Goal: Task Accomplishment & Management: Complete application form

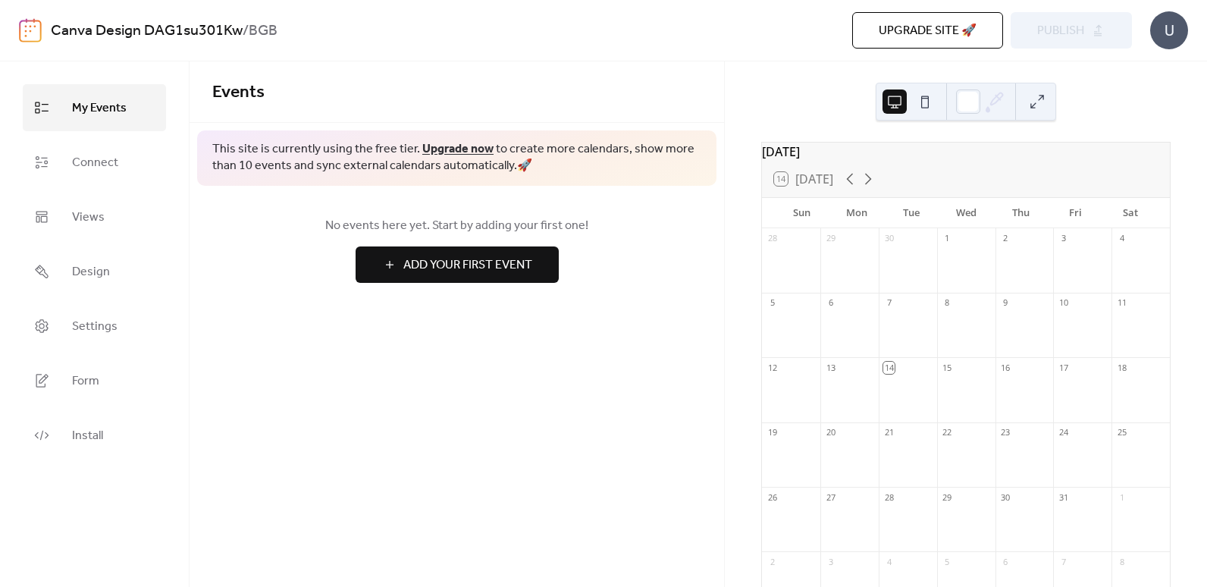
click at [532, 261] on span "Add Your First Event" at bounding box center [467, 265] width 129 height 18
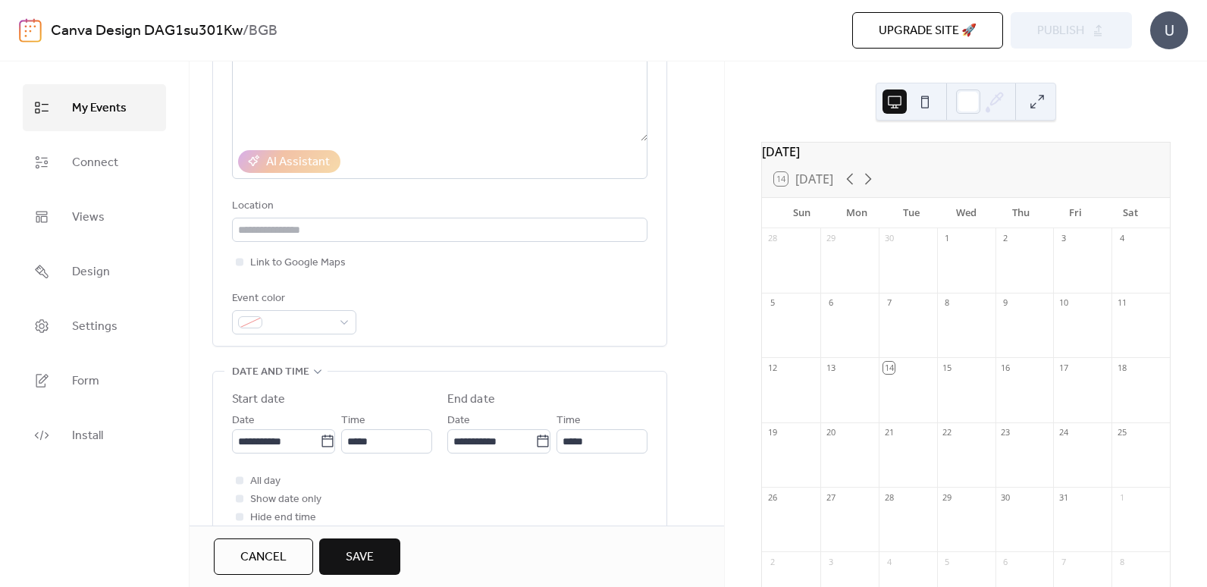
scroll to position [303, 0]
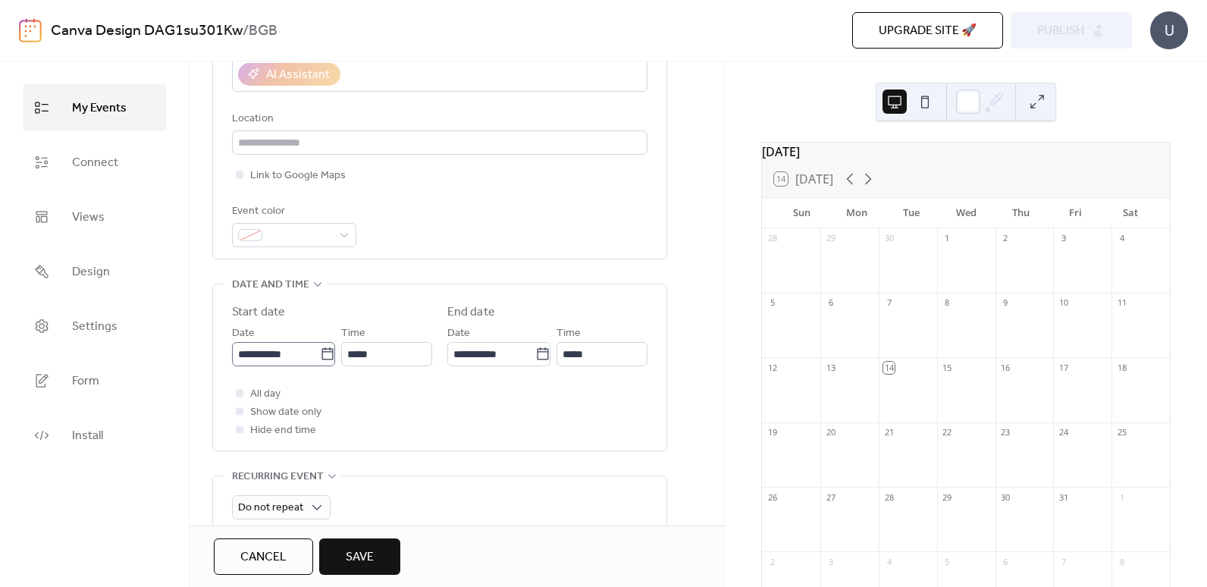
type input "***"
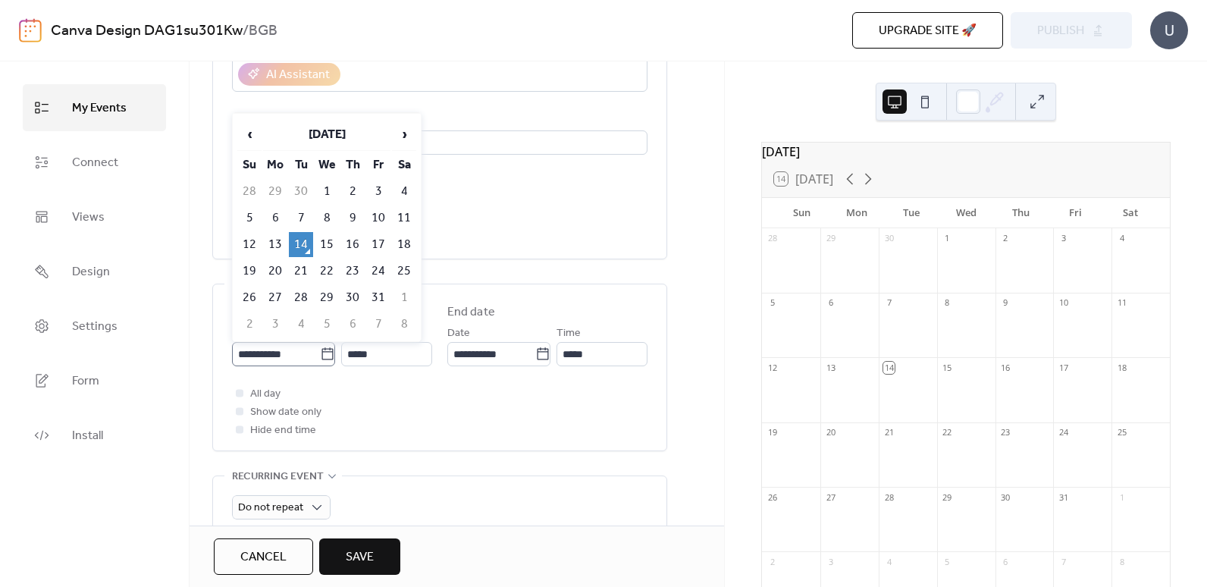
click at [326, 356] on icon at bounding box center [327, 354] width 15 height 15
click at [320, 356] on input "**********" at bounding box center [276, 354] width 88 height 24
click at [249, 297] on td "26" at bounding box center [249, 297] width 24 height 25
type input "**********"
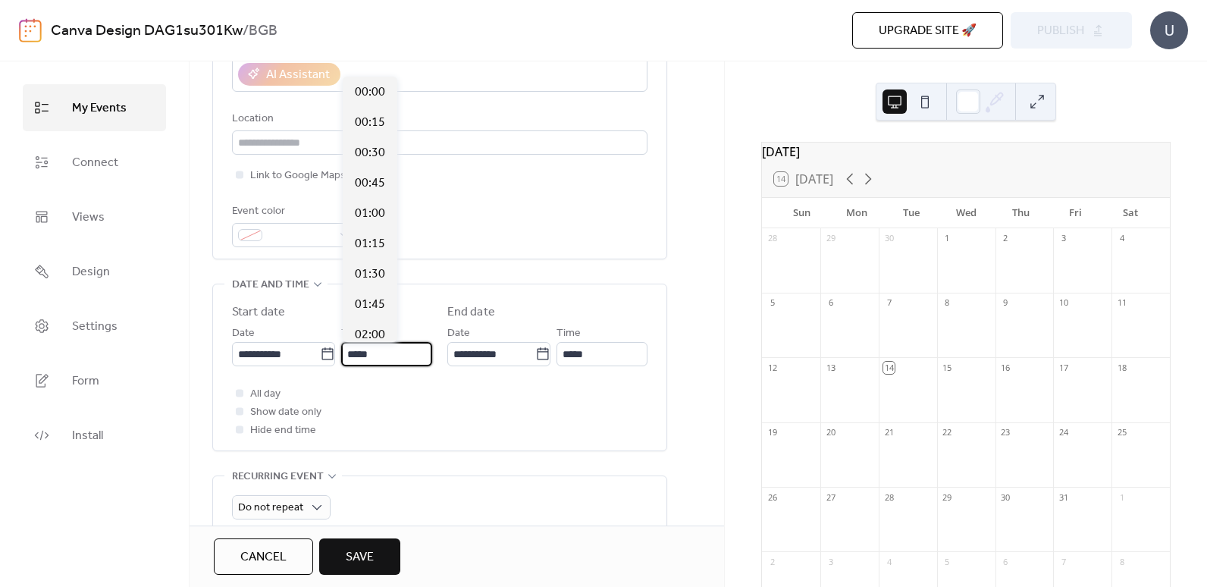
click at [402, 356] on input "*****" at bounding box center [386, 354] width 91 height 24
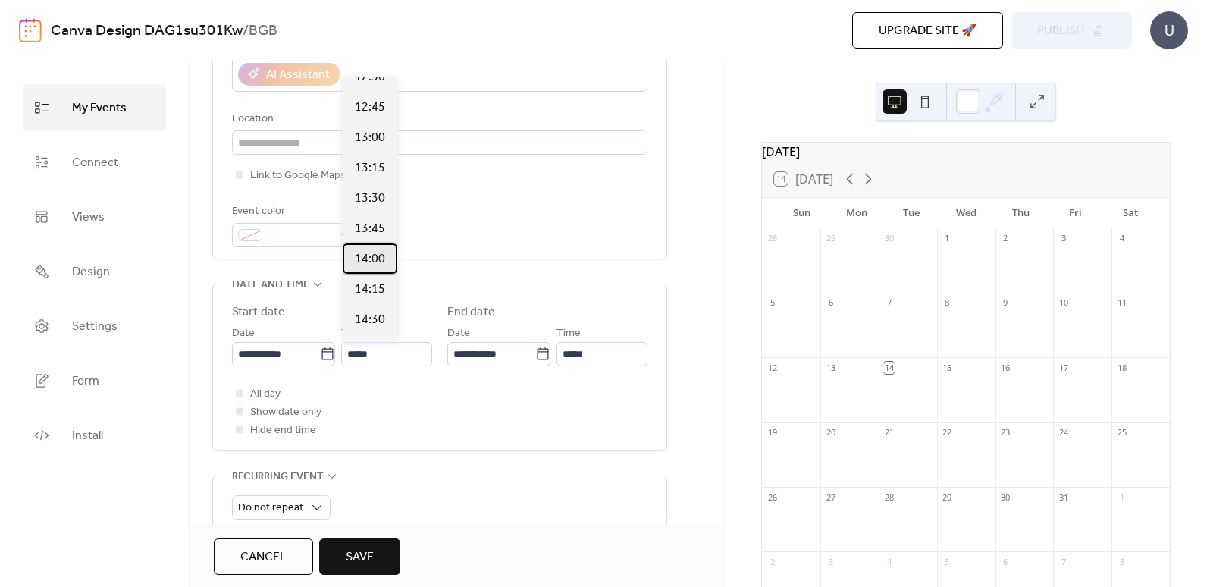
click at [372, 264] on span "14:00" at bounding box center [370, 259] width 30 height 18
type input "*****"
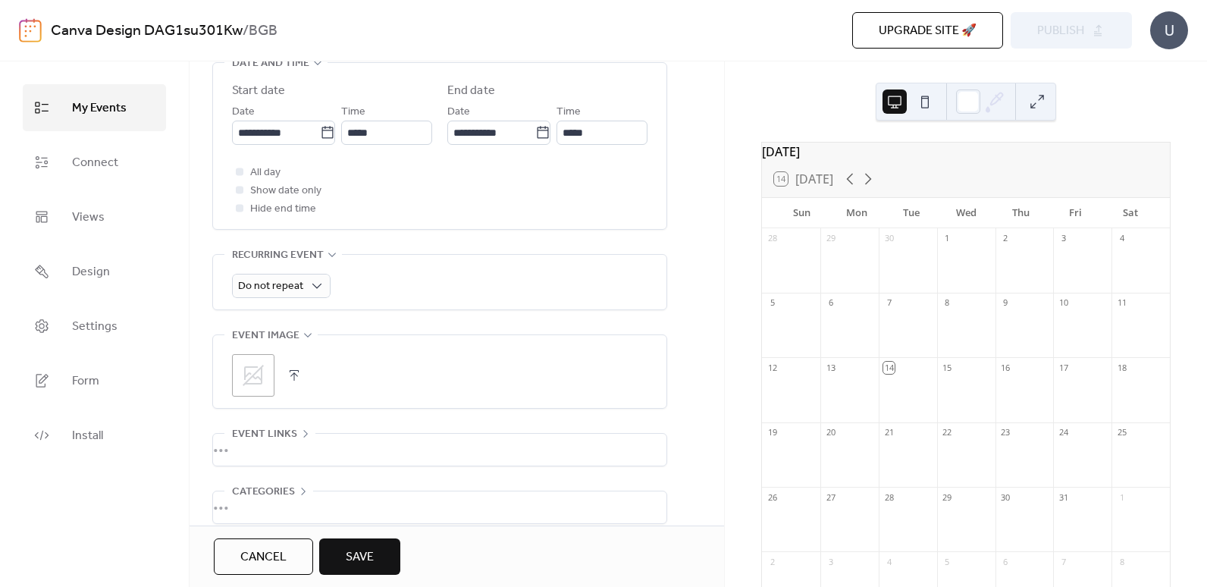
scroll to position [449, 0]
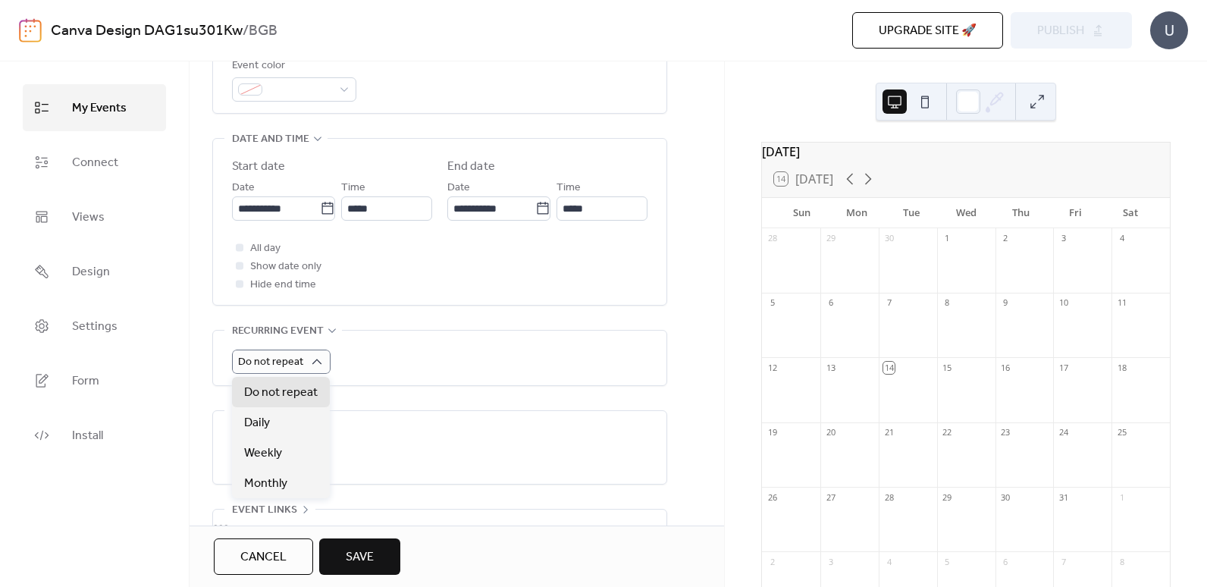
click at [460, 344] on div "Do not repeat" at bounding box center [440, 358] width 416 height 55
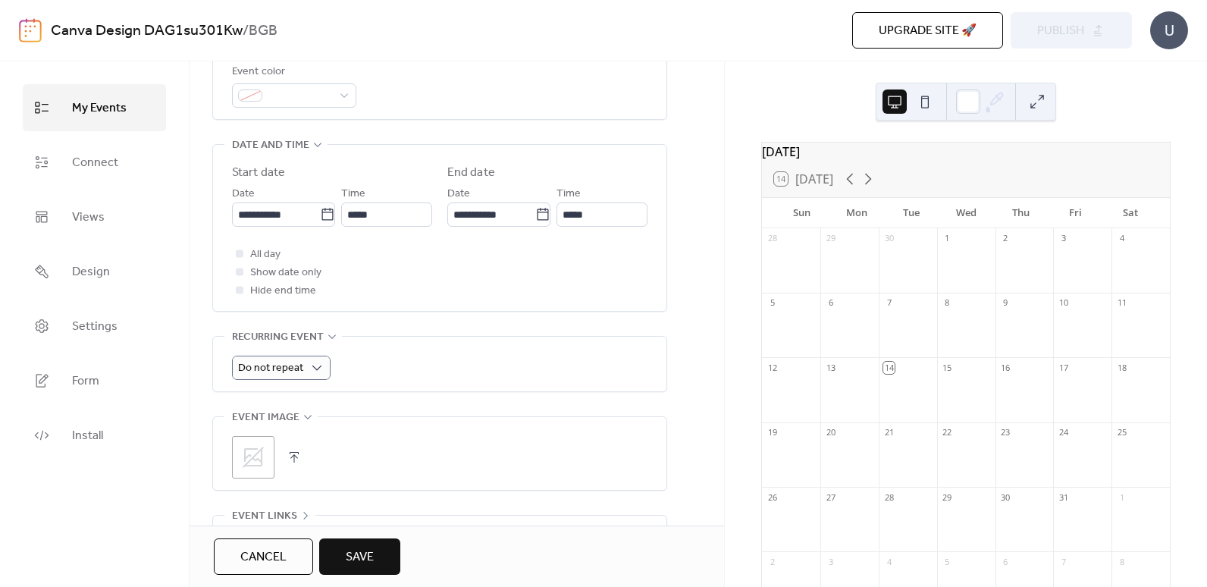
scroll to position [373, 0]
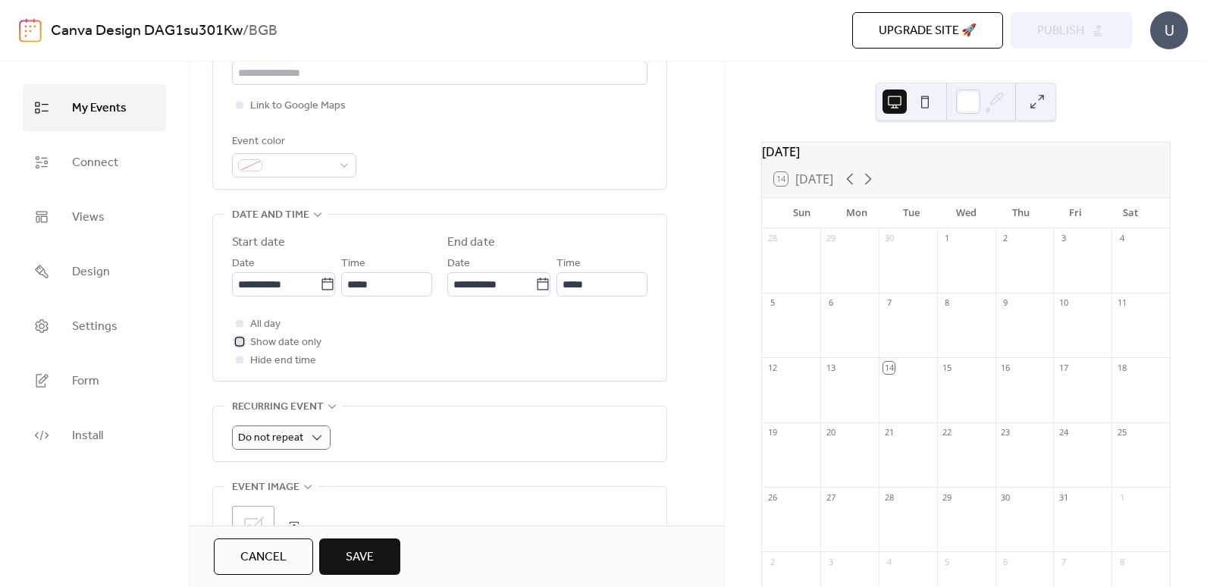
click at [268, 341] on span "Show date only" at bounding box center [285, 343] width 71 height 18
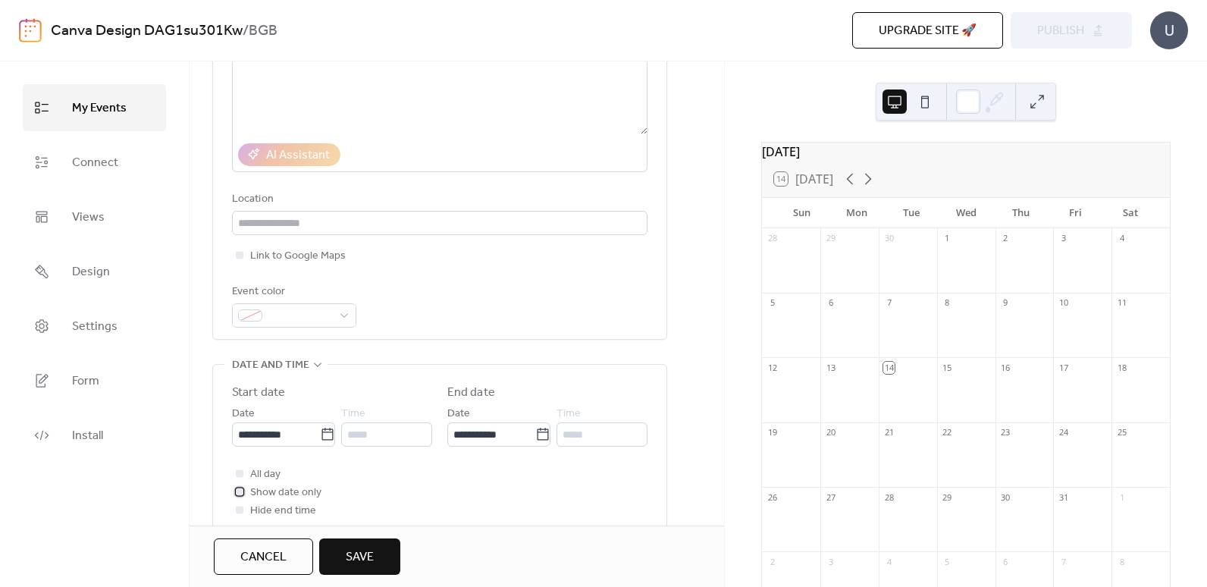
scroll to position [221, 0]
click at [304, 315] on span at bounding box center [300, 318] width 64 height 18
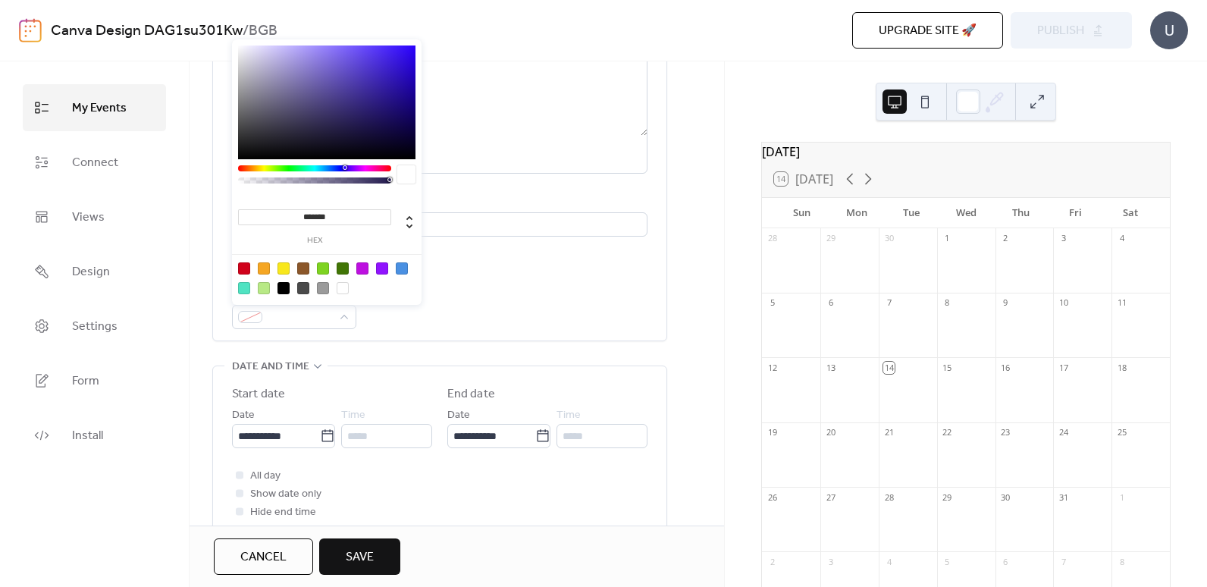
click at [328, 265] on div at bounding box center [323, 268] width 12 height 12
type input "*******"
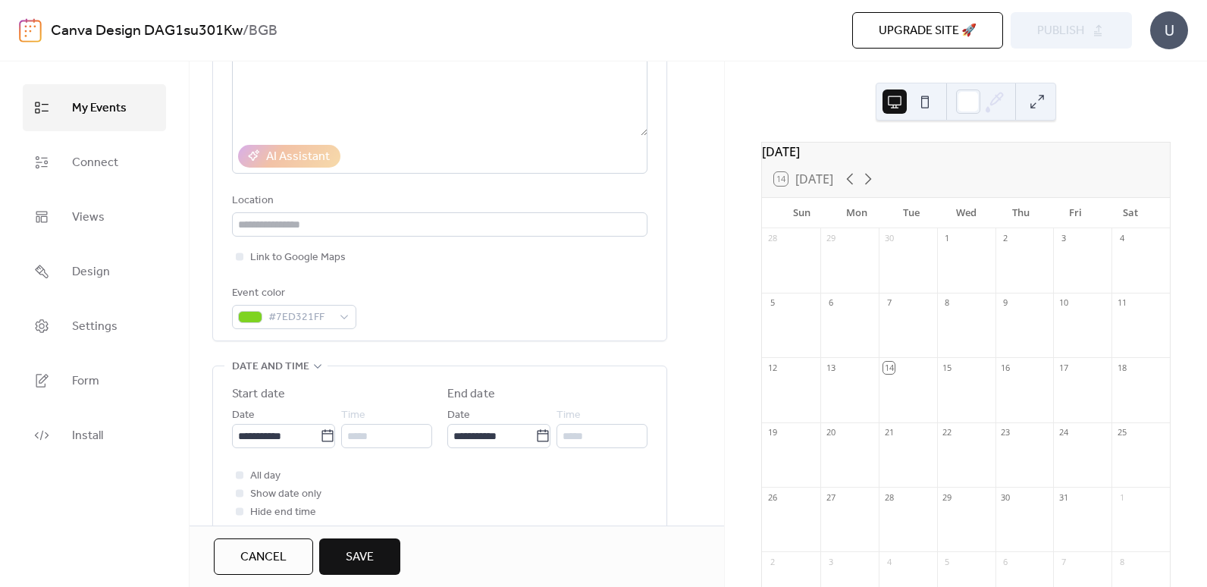
click at [475, 284] on div "Event color #7ED321FF" at bounding box center [440, 306] width 416 height 45
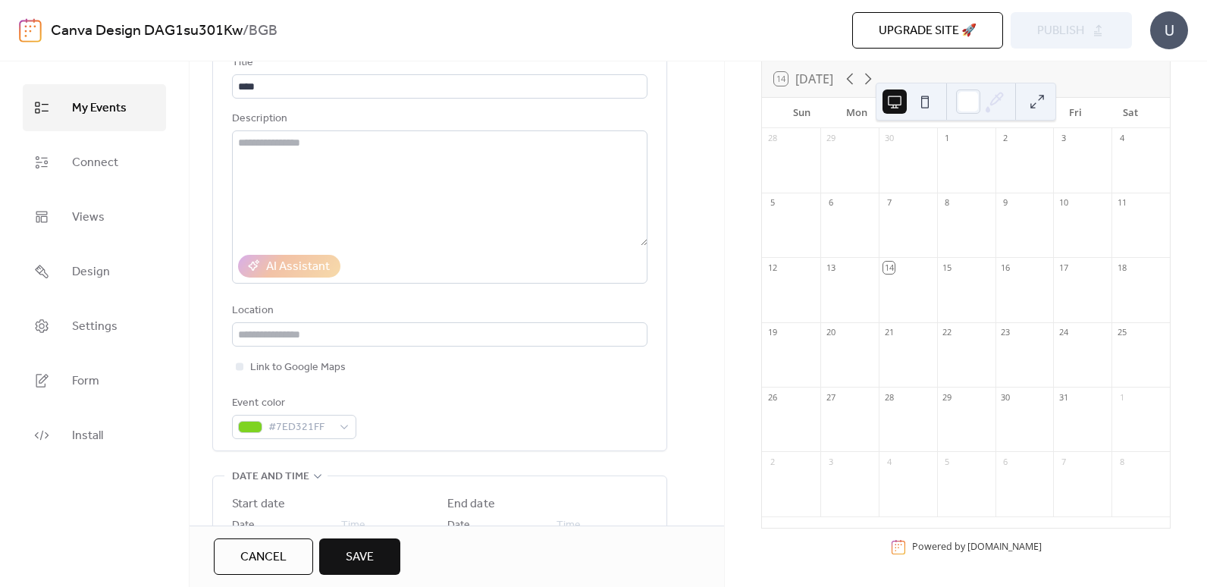
scroll to position [146, 0]
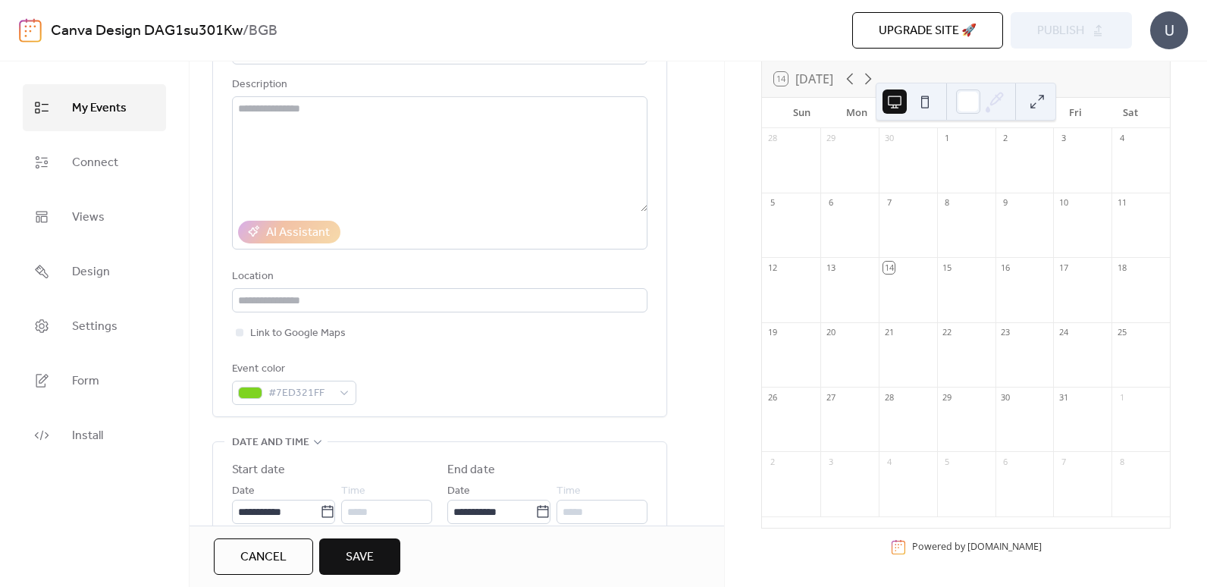
click at [371, 567] on span "Save" at bounding box center [360, 557] width 28 height 18
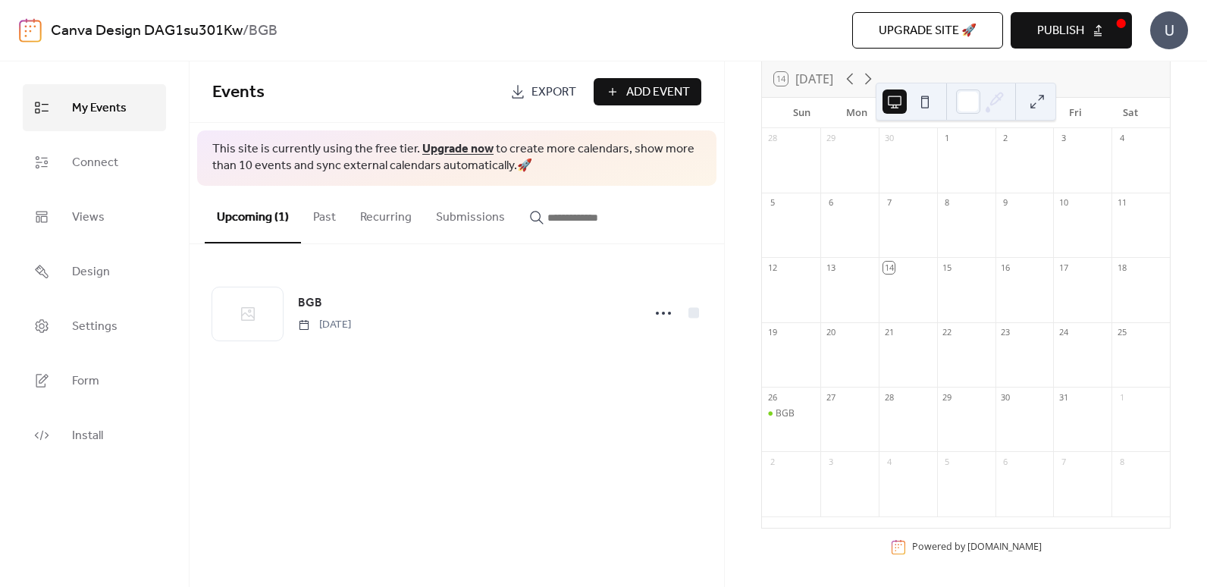
click at [925, 99] on button at bounding box center [925, 101] width 24 height 24
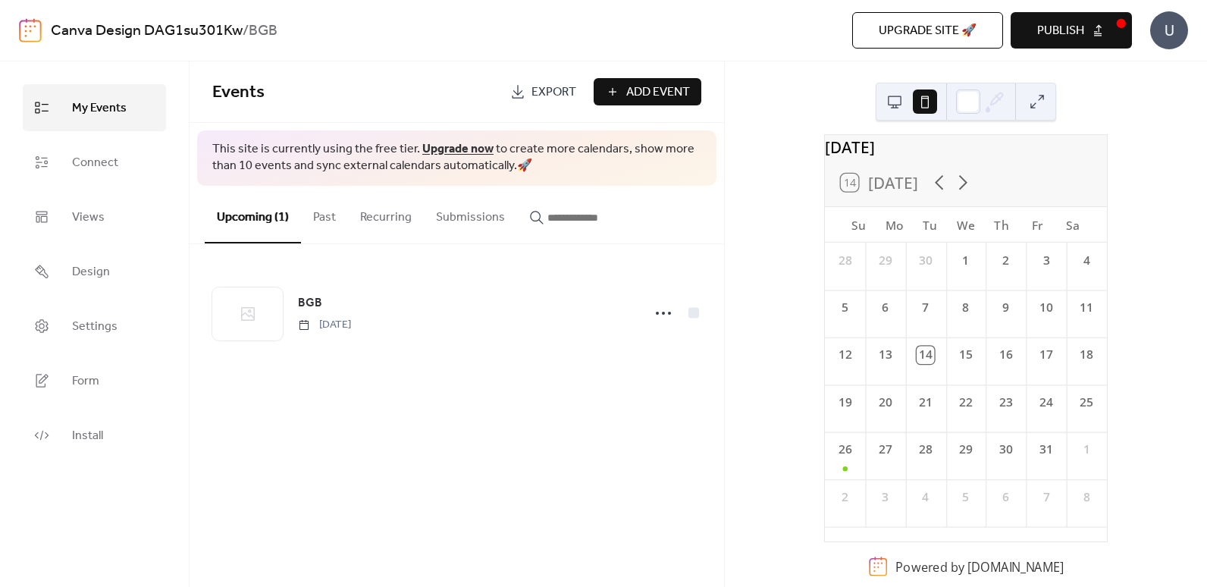
scroll to position [19, 0]
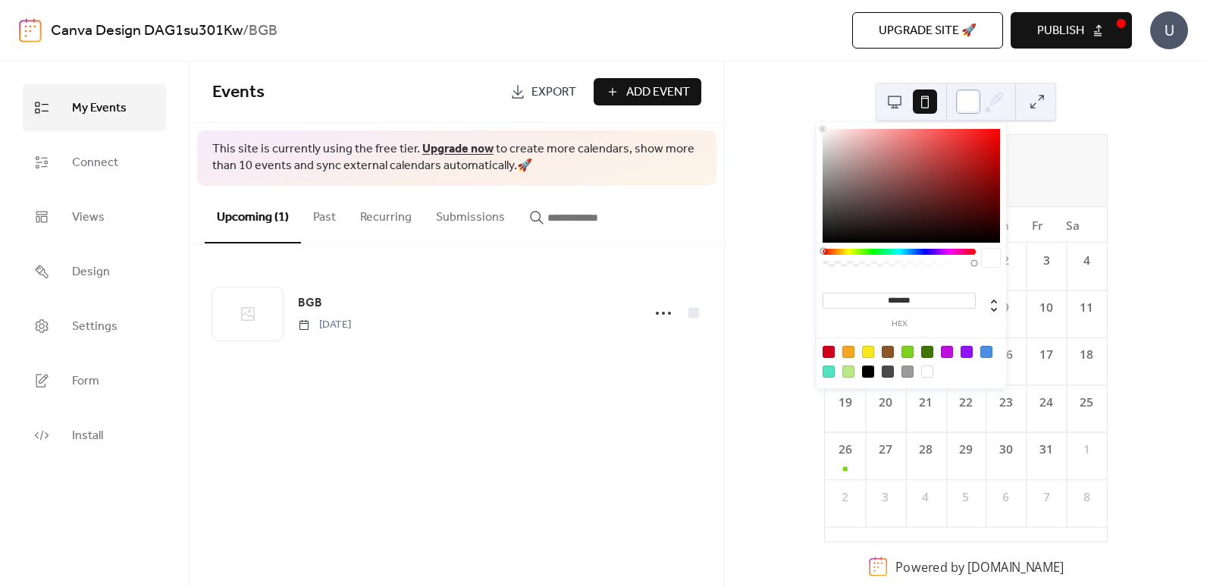
click at [965, 99] on div at bounding box center [968, 101] width 24 height 24
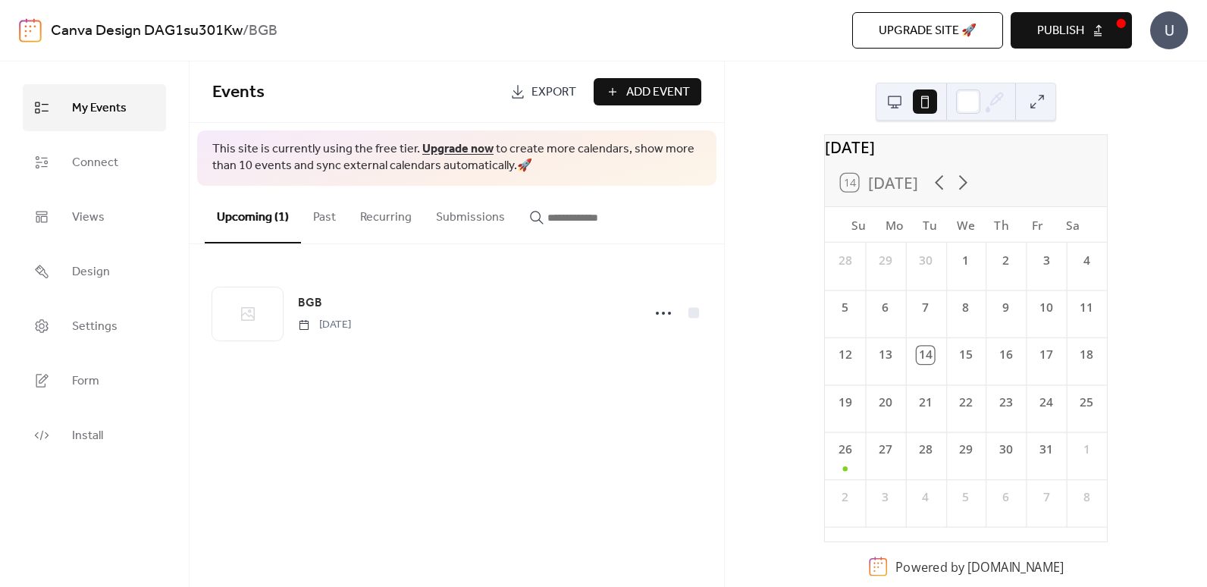
click at [747, 422] on div "[DATE] 14 [DATE] Su Mo Tu We Th Fr Sa 28 29 30 1 2 3 4 5 6 7 8 9 10 11 12 13 14…" at bounding box center [966, 324] width 482 height 526
click at [1077, 27] on span "Publish" at bounding box center [1060, 31] width 47 height 18
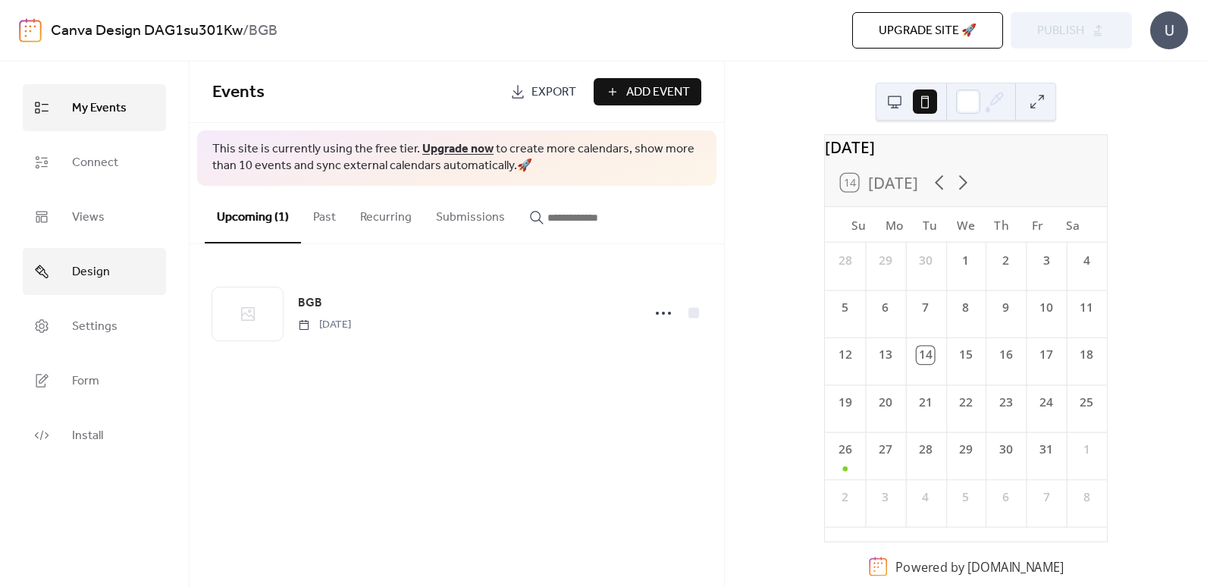
click at [91, 275] on span "Design" at bounding box center [91, 272] width 38 height 24
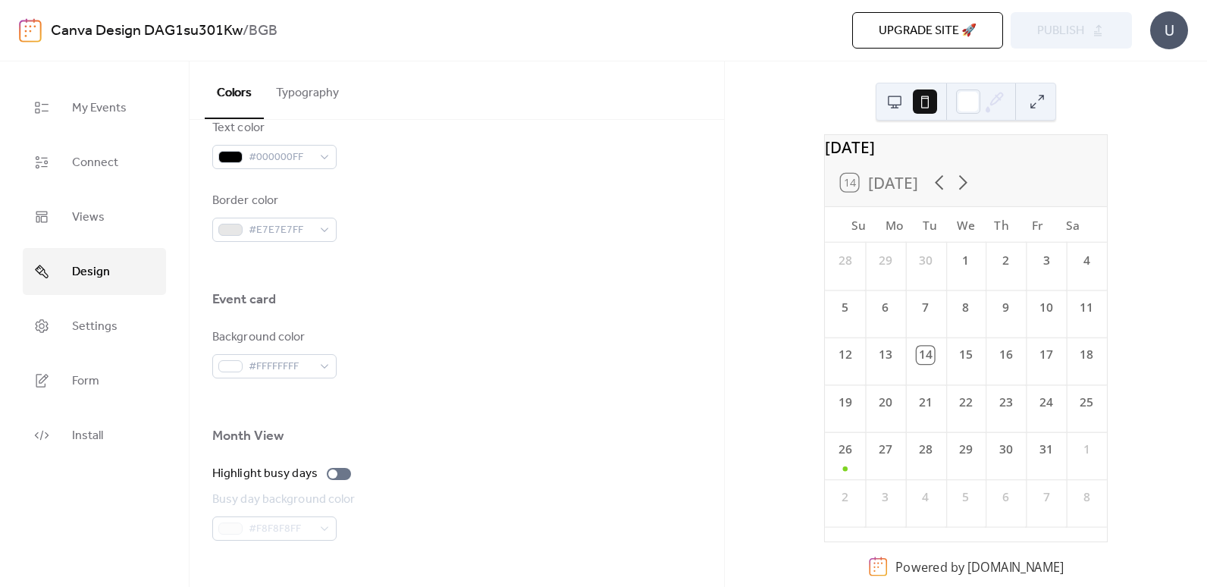
scroll to position [910, 0]
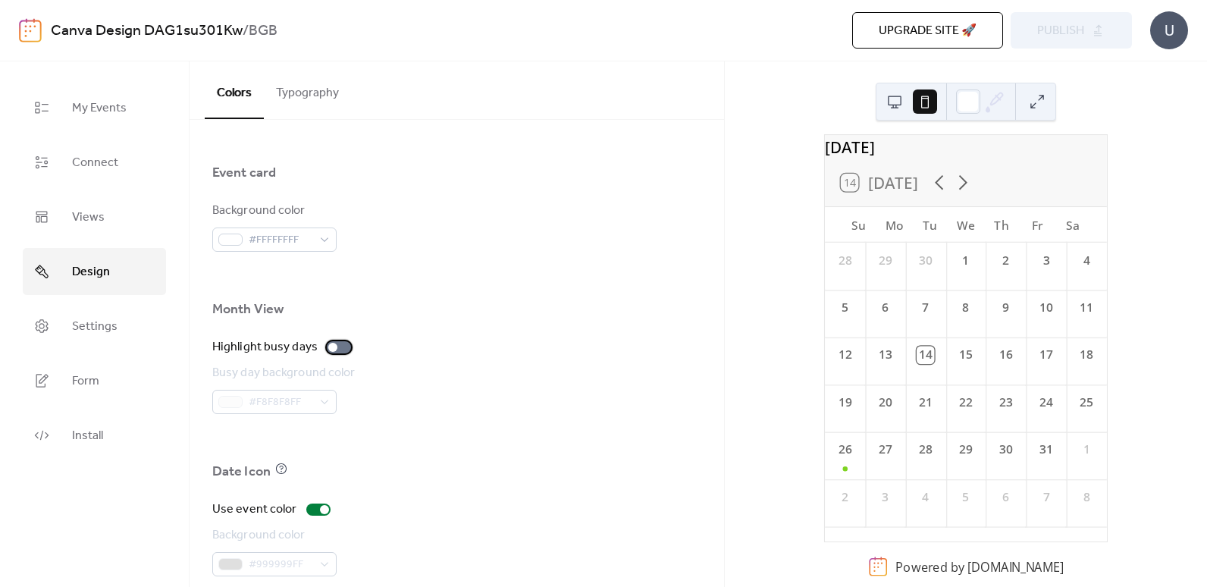
click at [335, 345] on div at bounding box center [339, 347] width 24 height 12
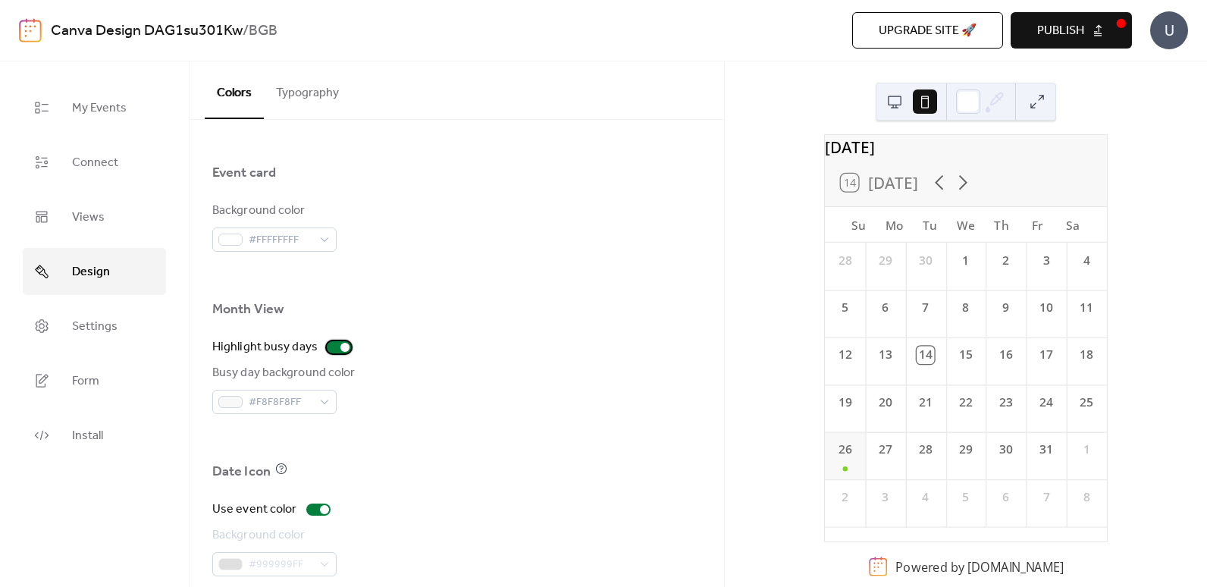
click at [335, 345] on div at bounding box center [339, 347] width 24 height 12
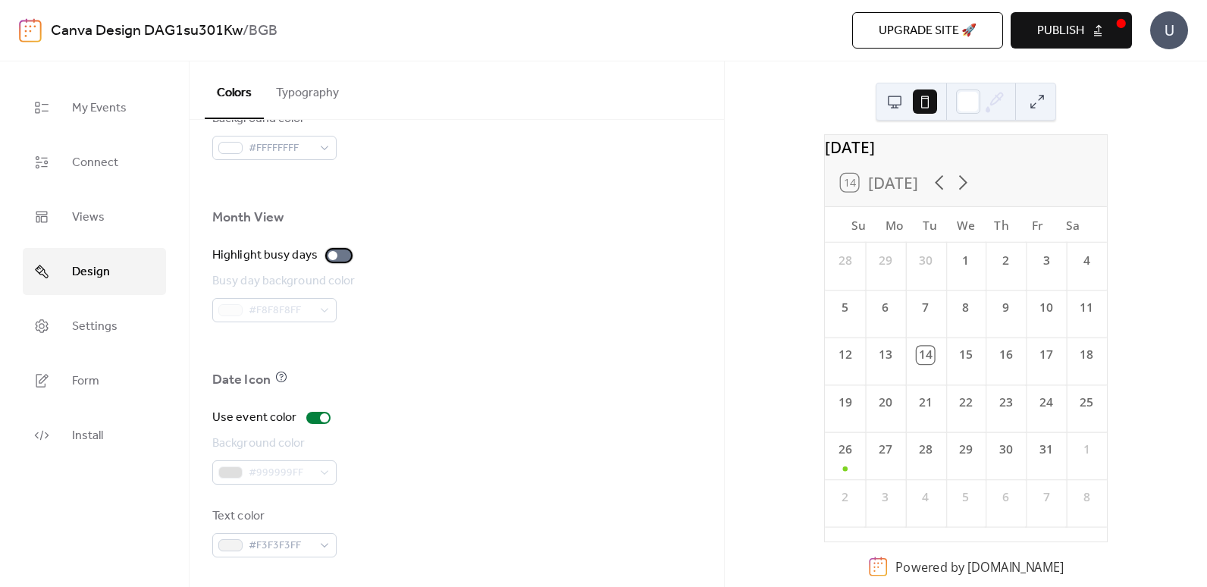
scroll to position [1003, 0]
click at [341, 256] on div at bounding box center [339, 255] width 24 height 12
click at [107, 336] on span "Settings" at bounding box center [95, 327] width 46 height 24
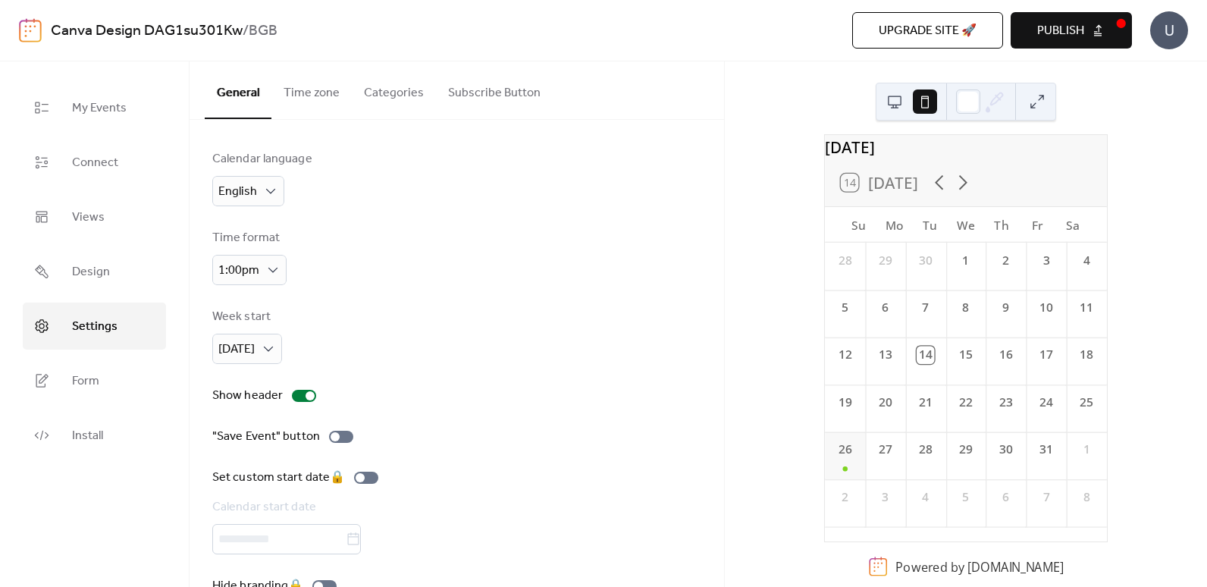
scroll to position [39, 0]
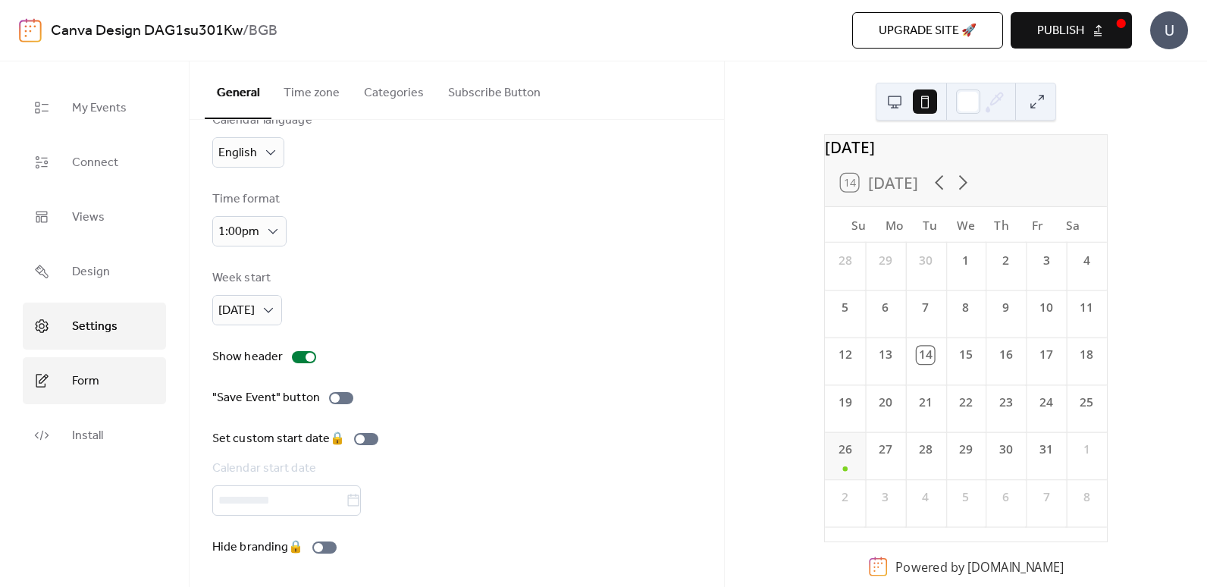
click at [80, 382] on span "Form" at bounding box center [85, 381] width 27 height 24
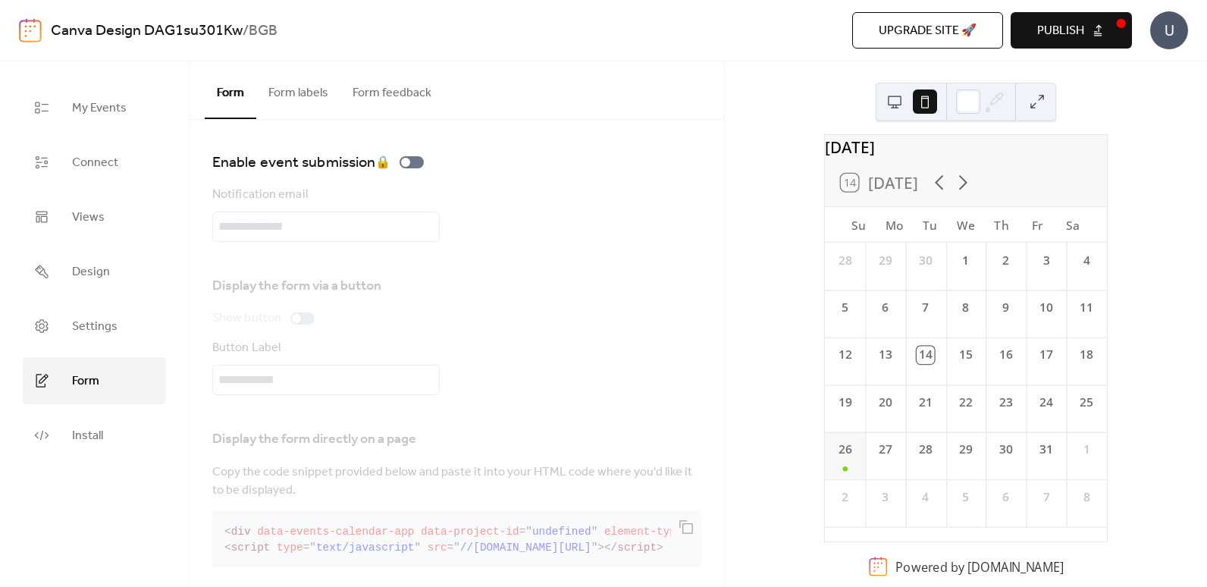
click at [306, 94] on button "Form labels" at bounding box center [298, 89] width 84 height 56
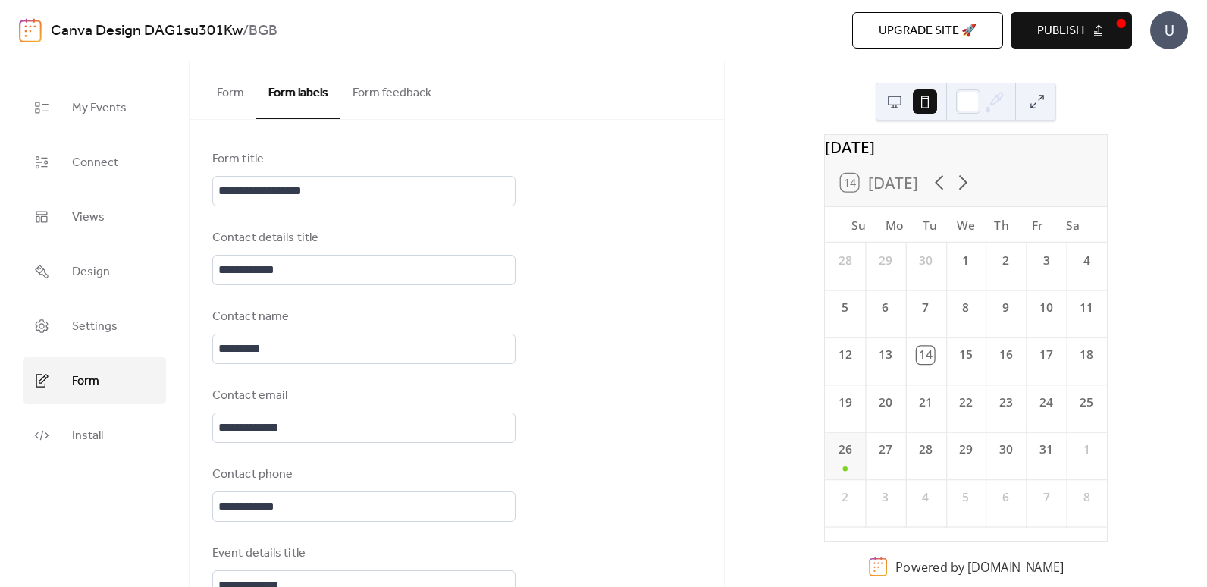
click at [429, 91] on button "Form feedback" at bounding box center [392, 89] width 103 height 56
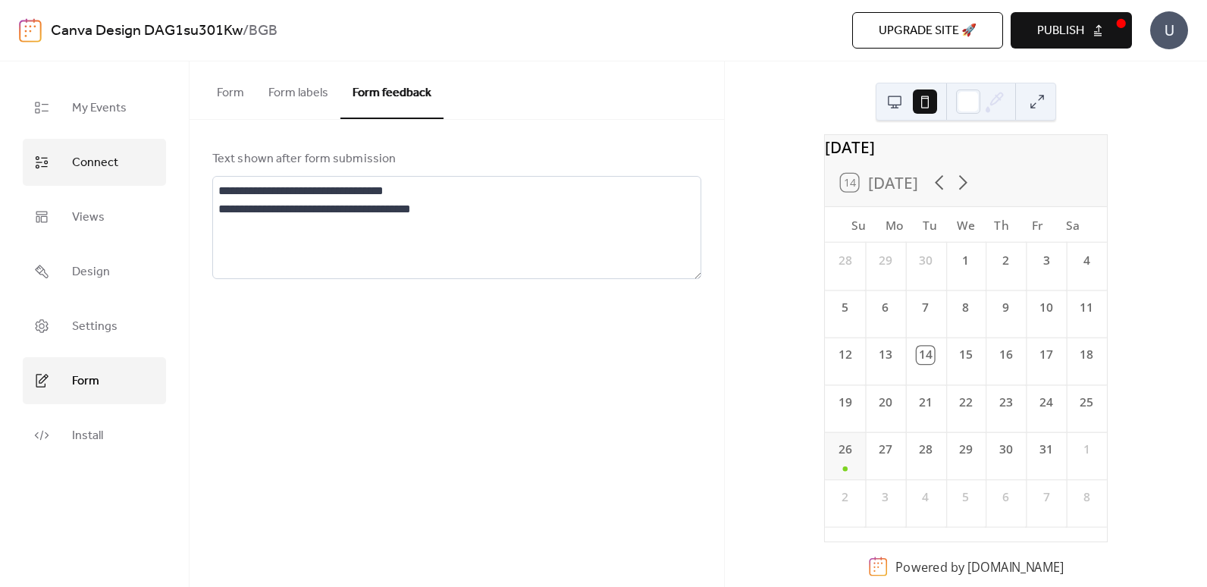
click at [114, 165] on span "Connect" at bounding box center [95, 163] width 46 height 24
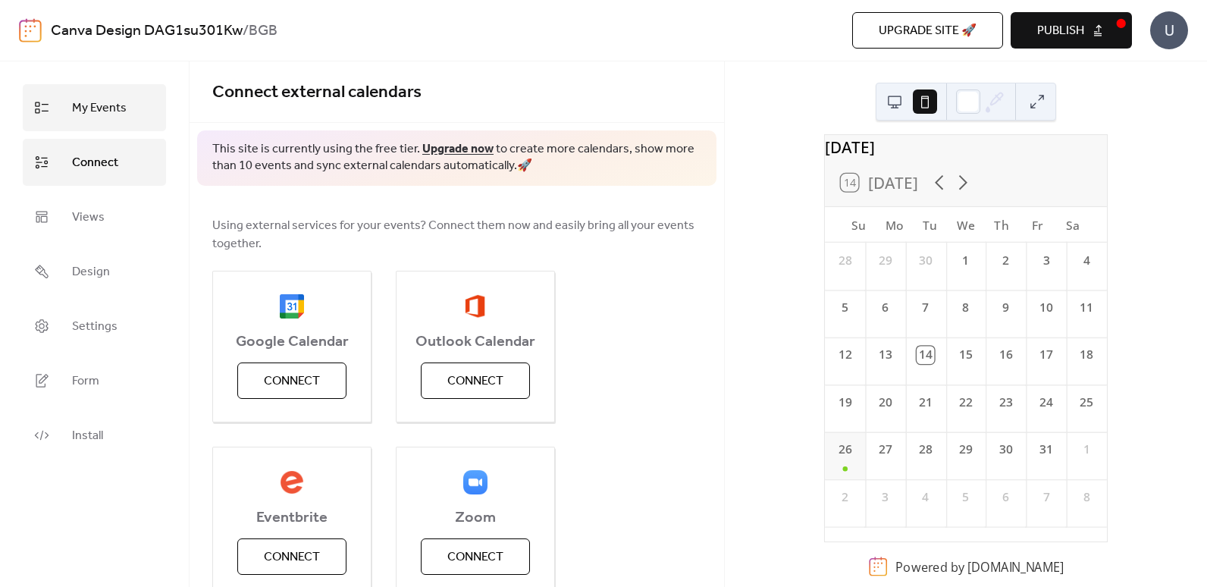
click at [90, 104] on span "My Events" at bounding box center [99, 108] width 55 height 24
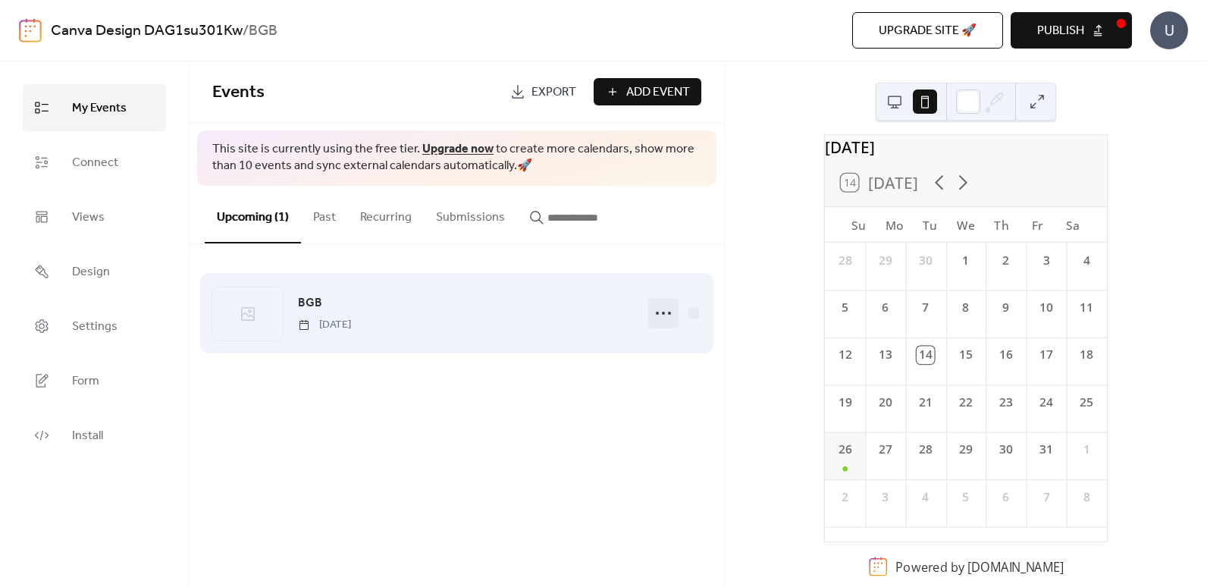
click at [664, 314] on circle at bounding box center [663, 313] width 3 height 3
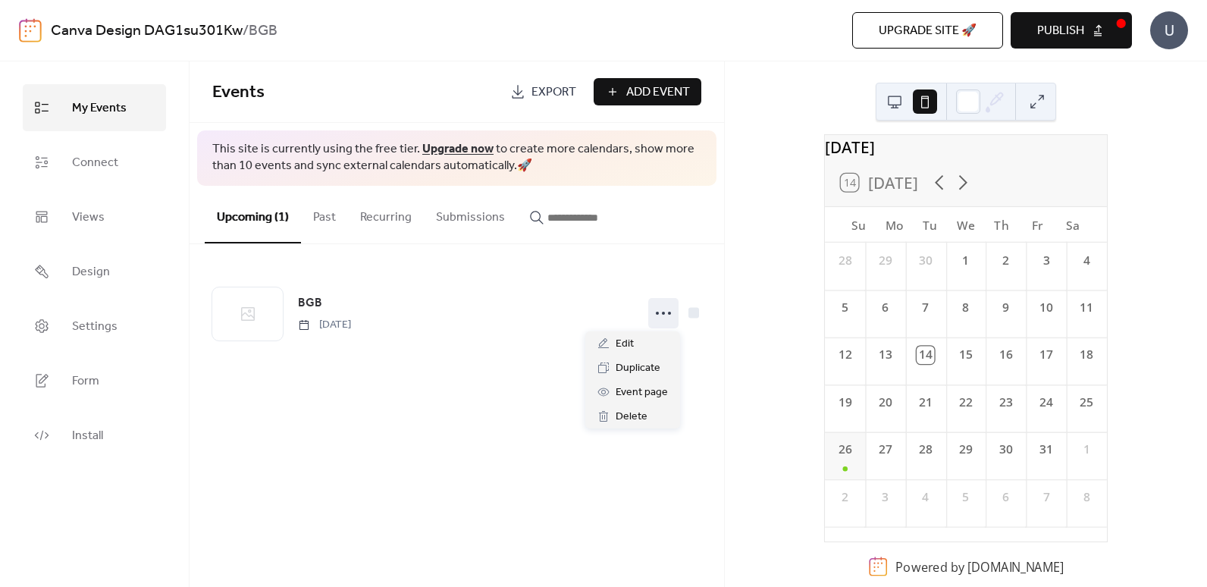
click at [1058, 32] on span "Publish" at bounding box center [1060, 31] width 47 height 18
